Goal: Navigation & Orientation: Find specific page/section

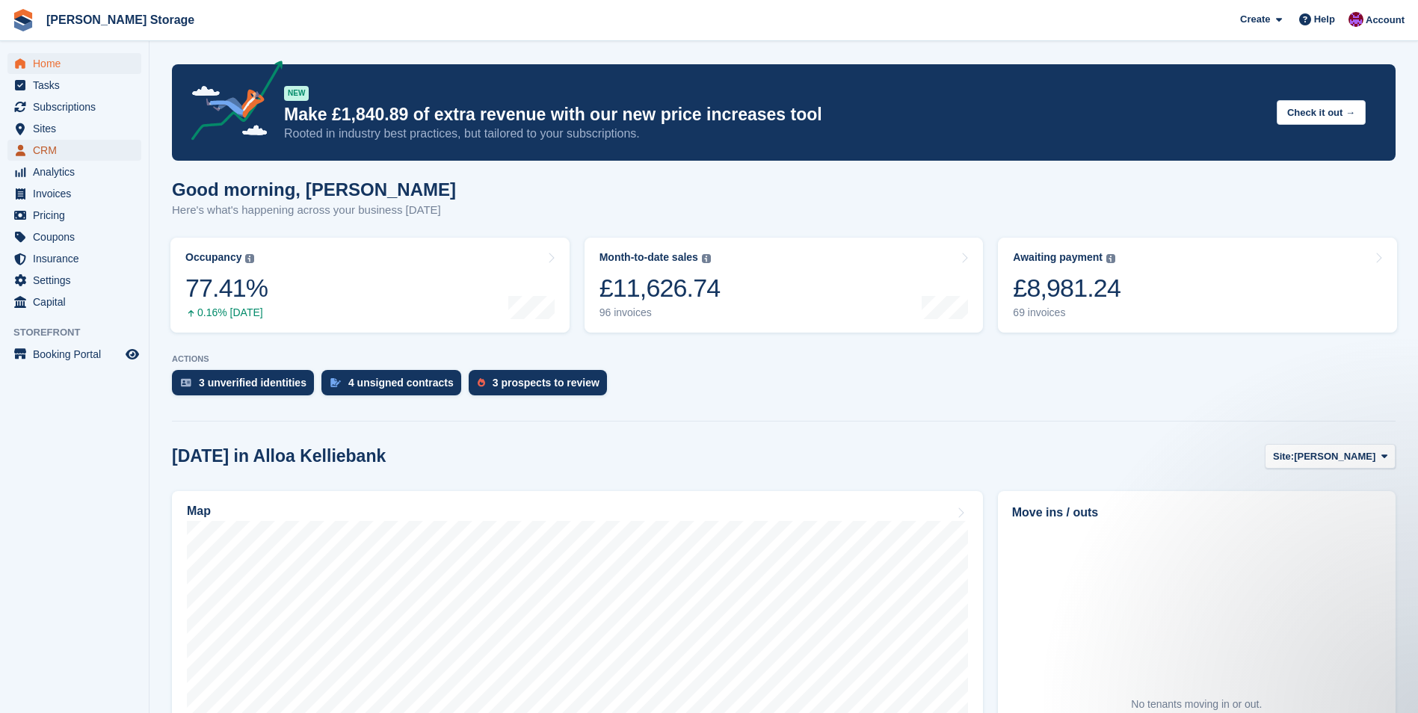
click at [64, 155] on span "CRM" at bounding box center [78, 150] width 90 height 21
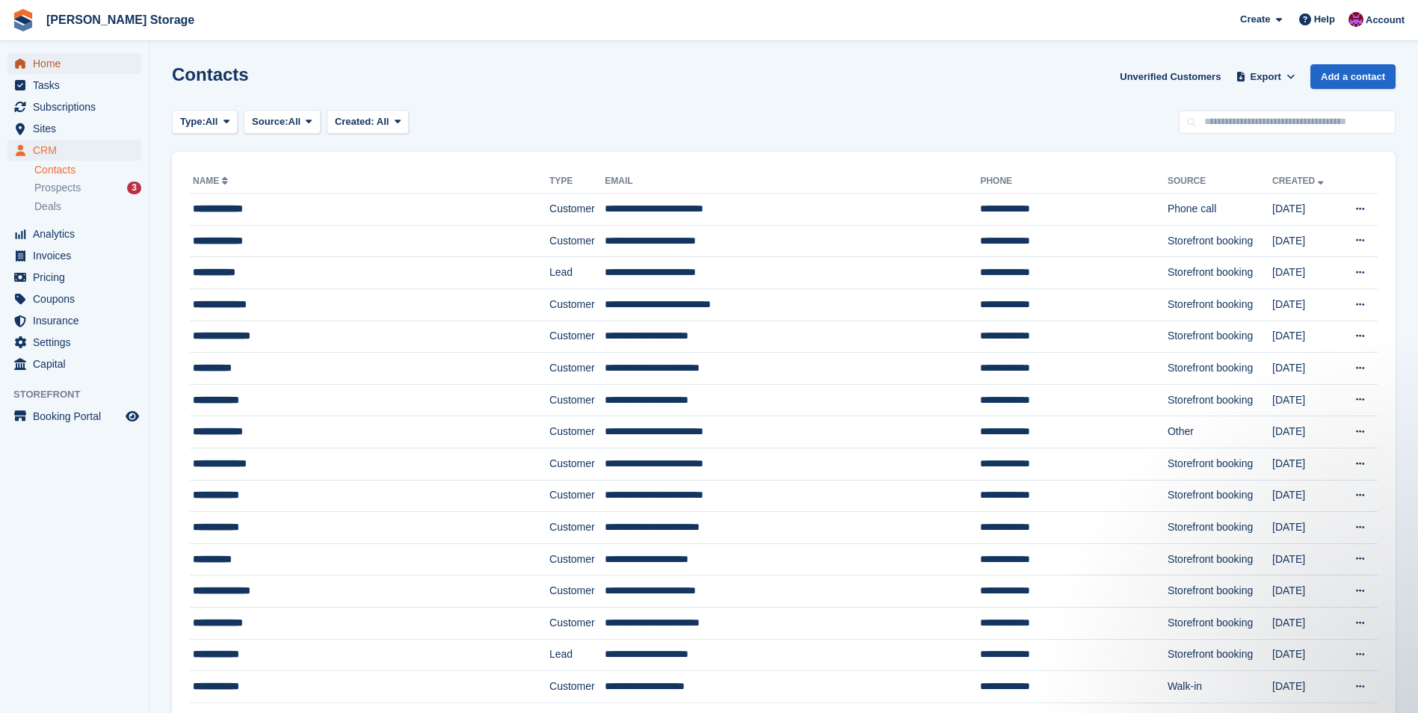
click at [66, 64] on span "Home" at bounding box center [78, 63] width 90 height 21
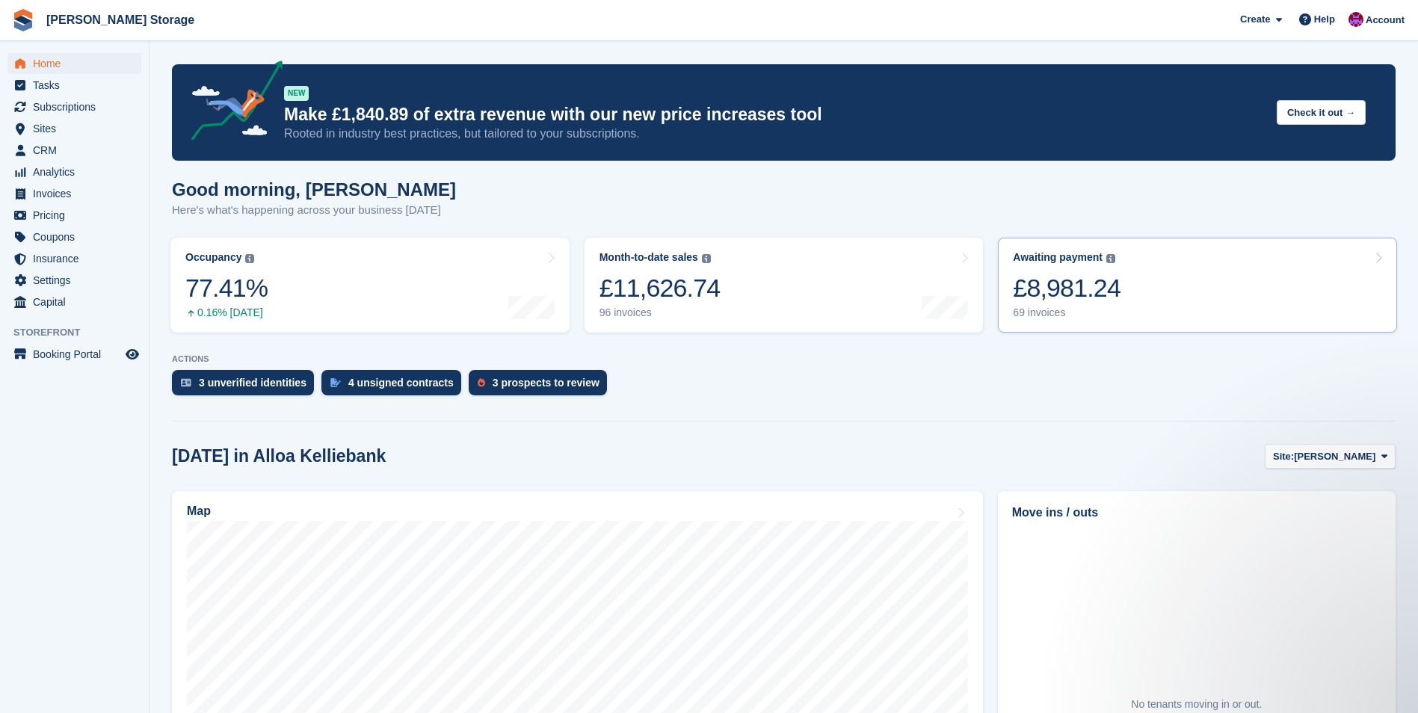
click at [1096, 297] on div "£8,981.24" at bounding box center [1067, 288] width 108 height 31
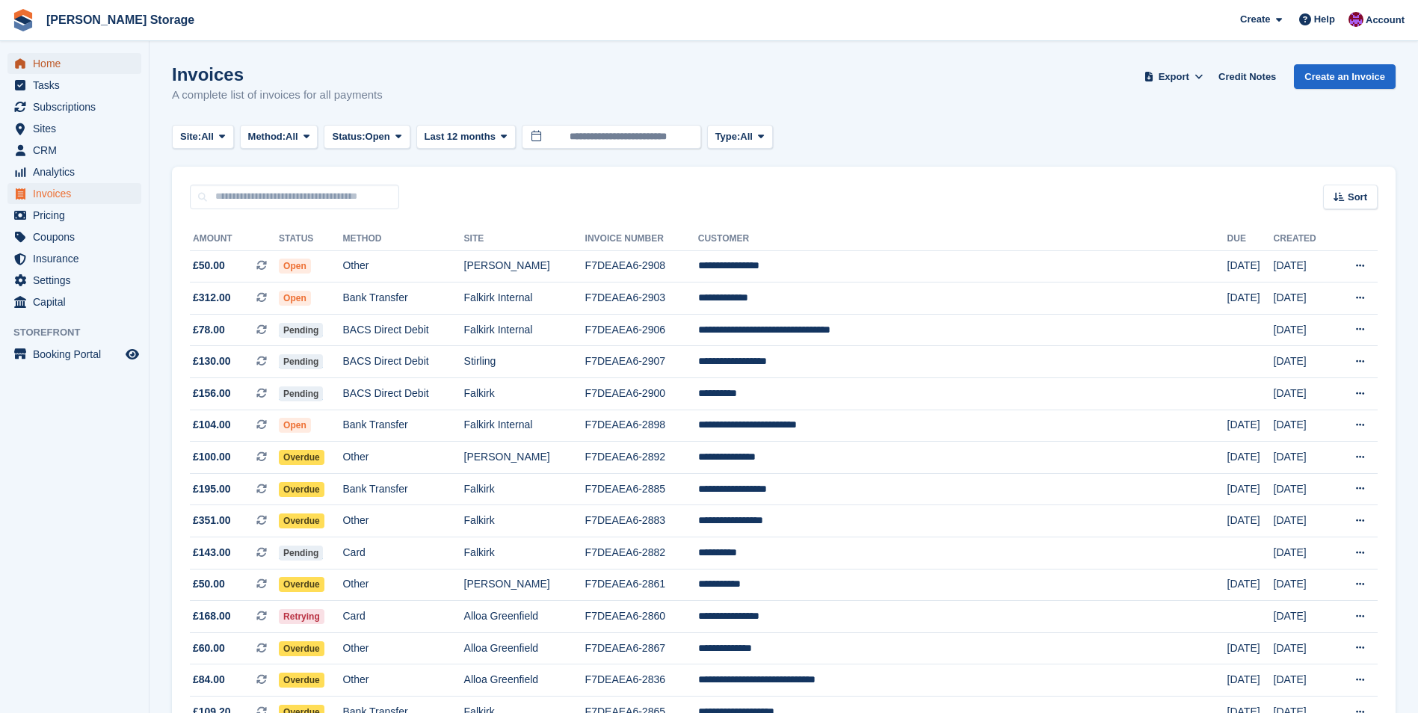
click at [61, 64] on span "Home" at bounding box center [78, 63] width 90 height 21
